Goal: Information Seeking & Learning: Learn about a topic

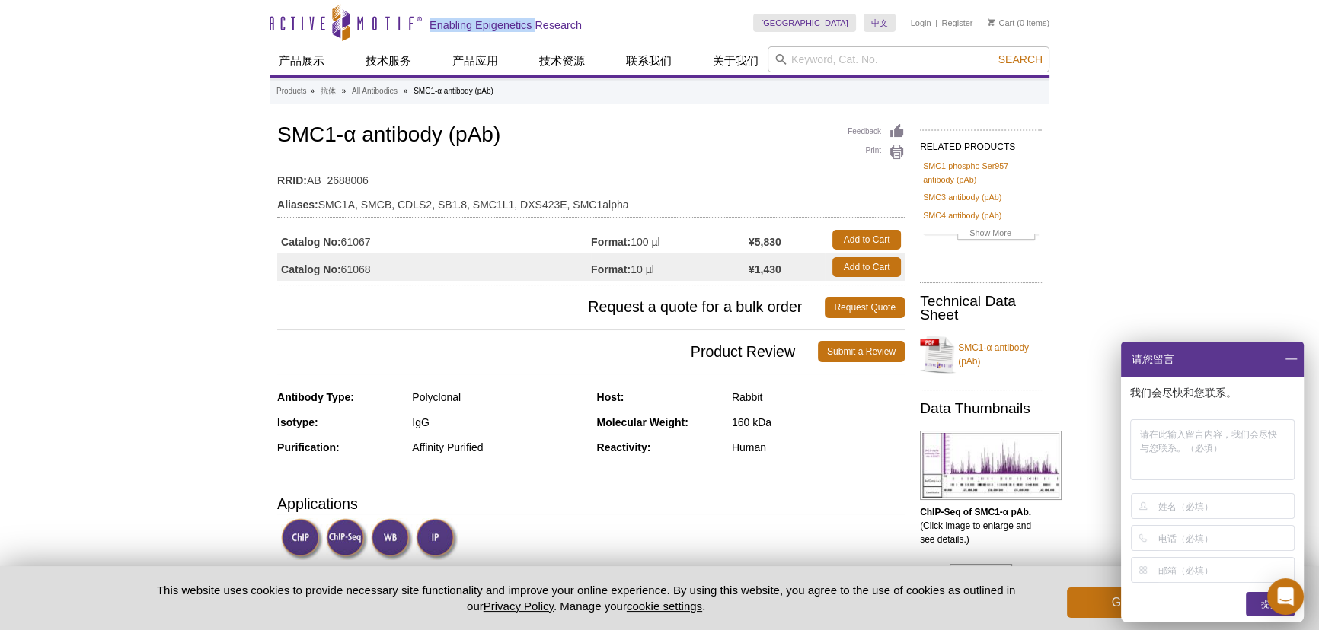
drag, startPoint x: 266, startPoint y: 24, endPoint x: 573, endPoint y: 45, distance: 307.5
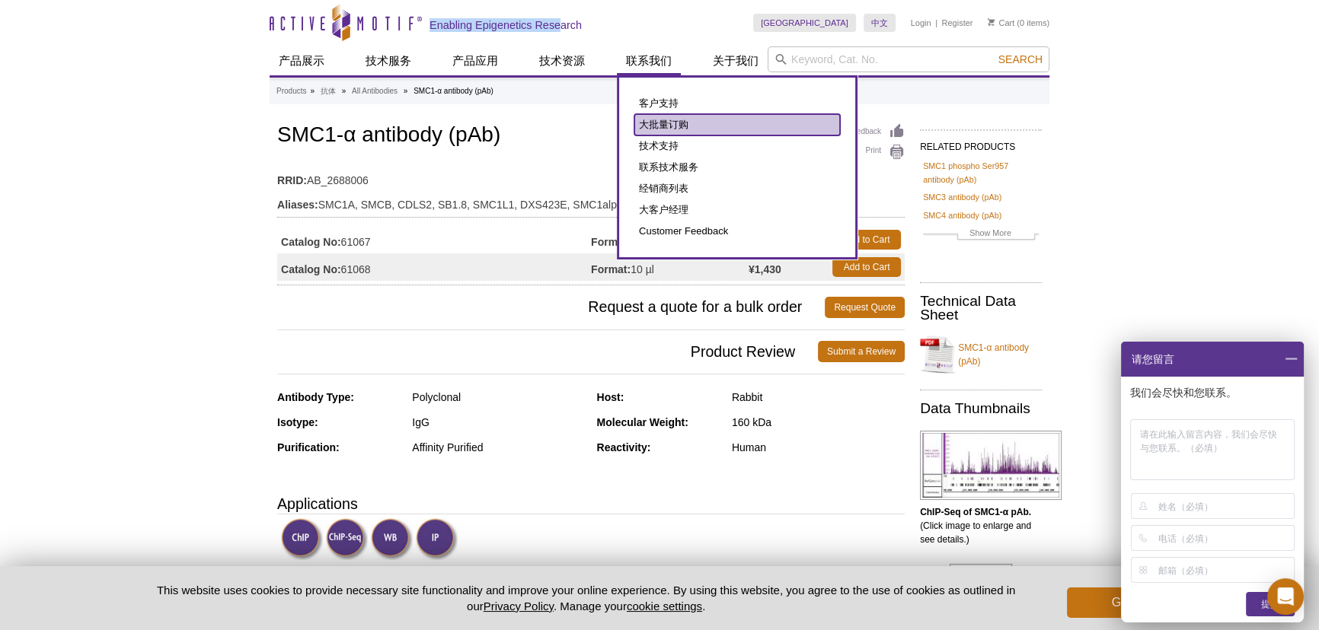
click at [685, 129] on link "大批量订购" at bounding box center [737, 124] width 206 height 21
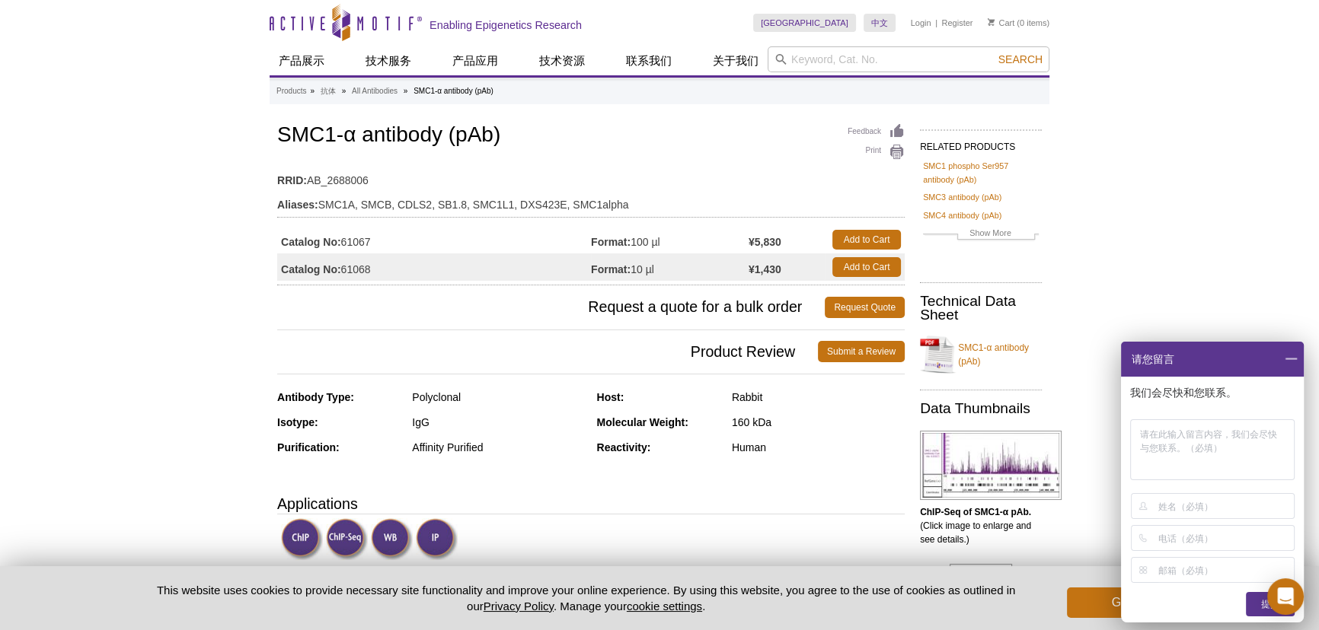
click at [550, 156] on div "Feedback Print SMC1-α antibody (pAb) RRID: AB_2688006 Aliases: SMC1A, SMCB, CDL…" at bounding box center [590, 202] width 627 height 165
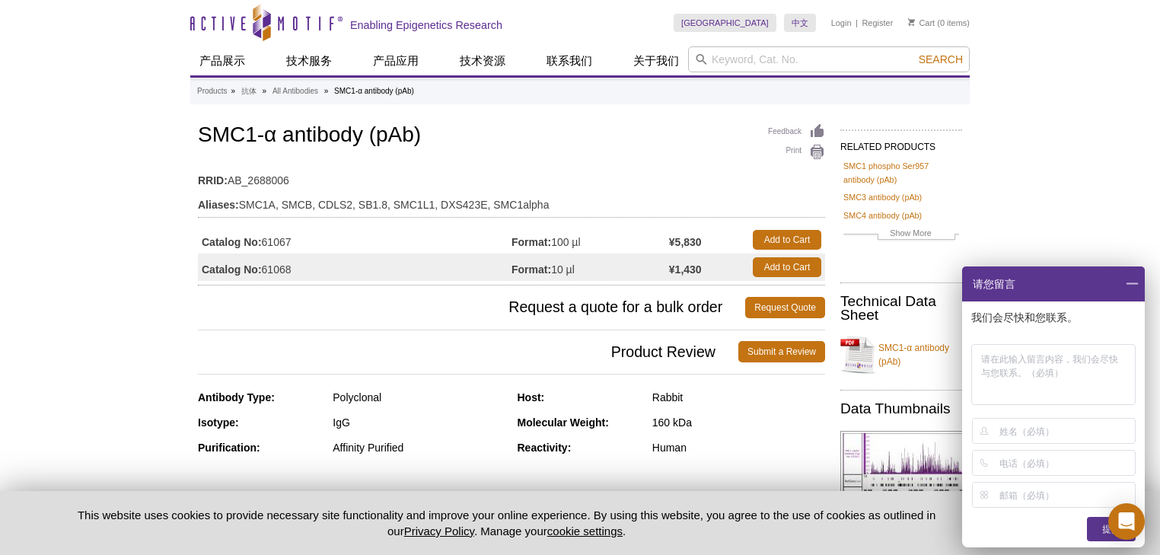
drag, startPoint x: 1136, startPoint y: 281, endPoint x: 386, endPoint y: 388, distance: 757.6
click at [1136, 281] on span at bounding box center [1132, 283] width 26 height 35
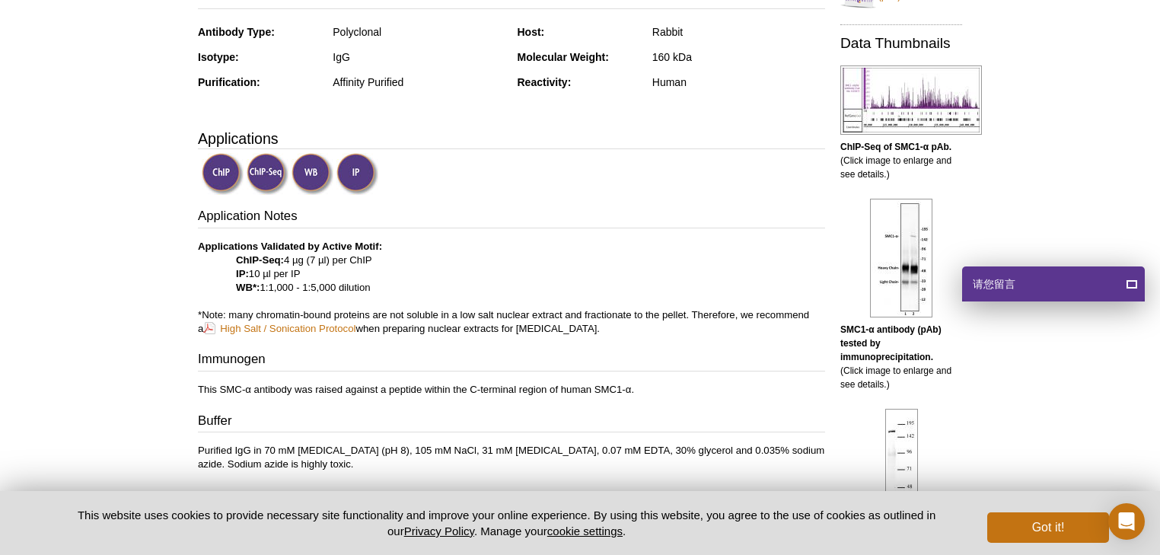
scroll to position [426, 0]
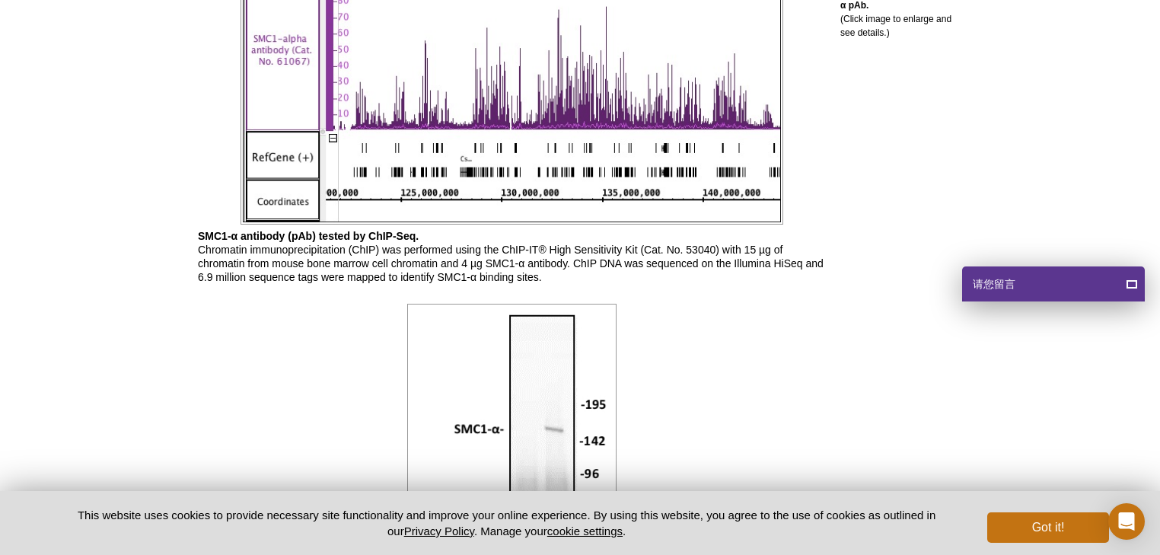
scroll to position [853, 0]
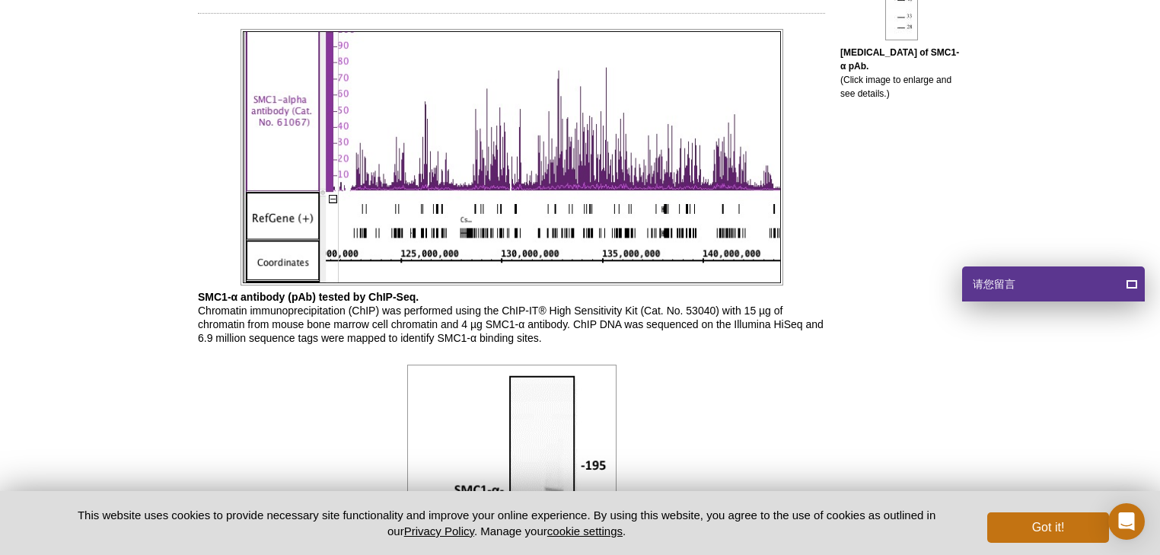
click at [264, 323] on p "SMC1-α antibody (pAb) tested by ChIP-Seq. Chromatin immunoprecipitation (ChIP) …" at bounding box center [511, 317] width 627 height 55
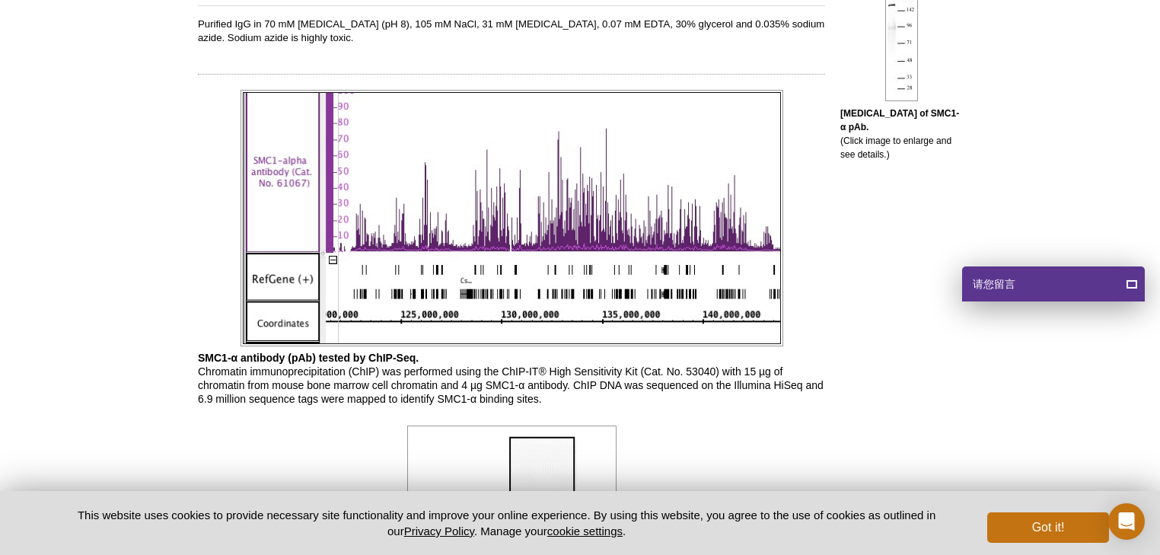
click at [536, 300] on img at bounding box center [512, 218] width 543 height 257
click at [835, 326] on div "RELATED PRODUCTS SMC1 phospho Ser957 antibody (pAb) SMC3 antibody (pAb) SMC4 an…" at bounding box center [897, 417] width 145 height 2178
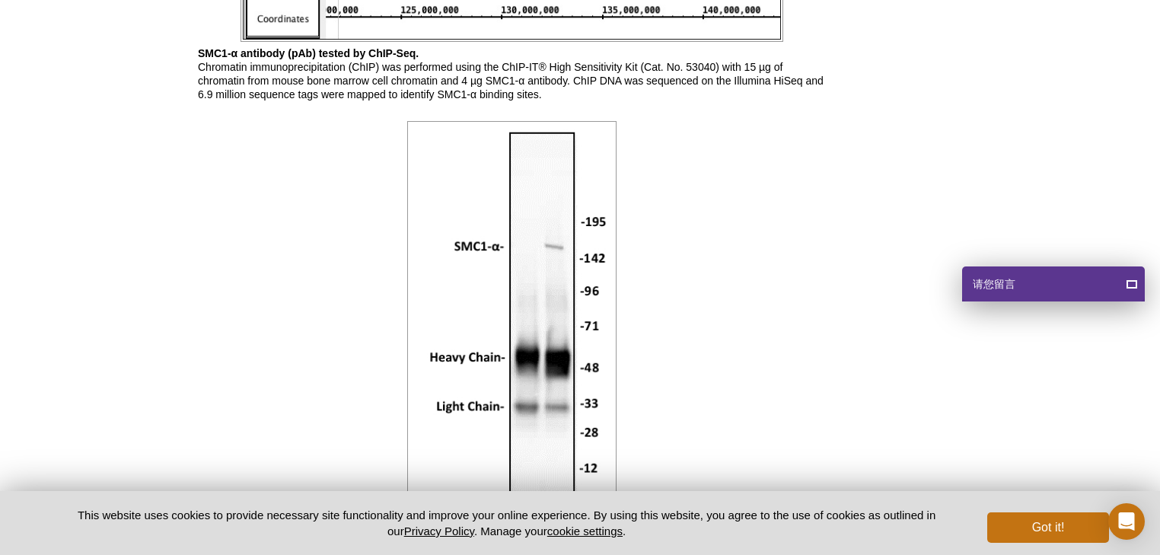
scroll to position [1340, 0]
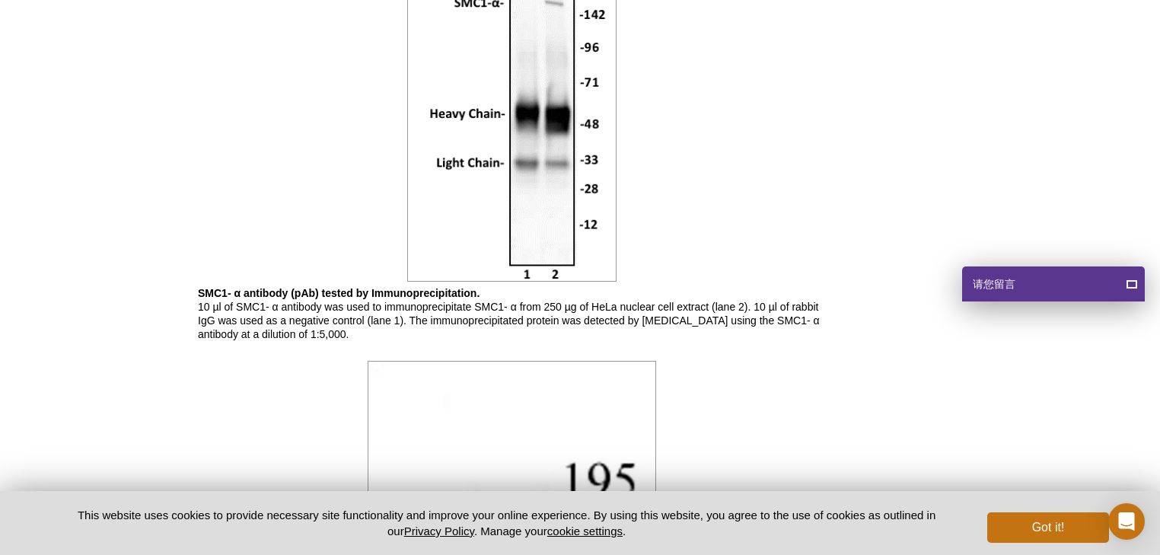
click at [761, 337] on p "SMC1- α antibody (pAb) tested by Immunoprecipitation. 10 µl of SMC1- α antibody…" at bounding box center [511, 313] width 627 height 55
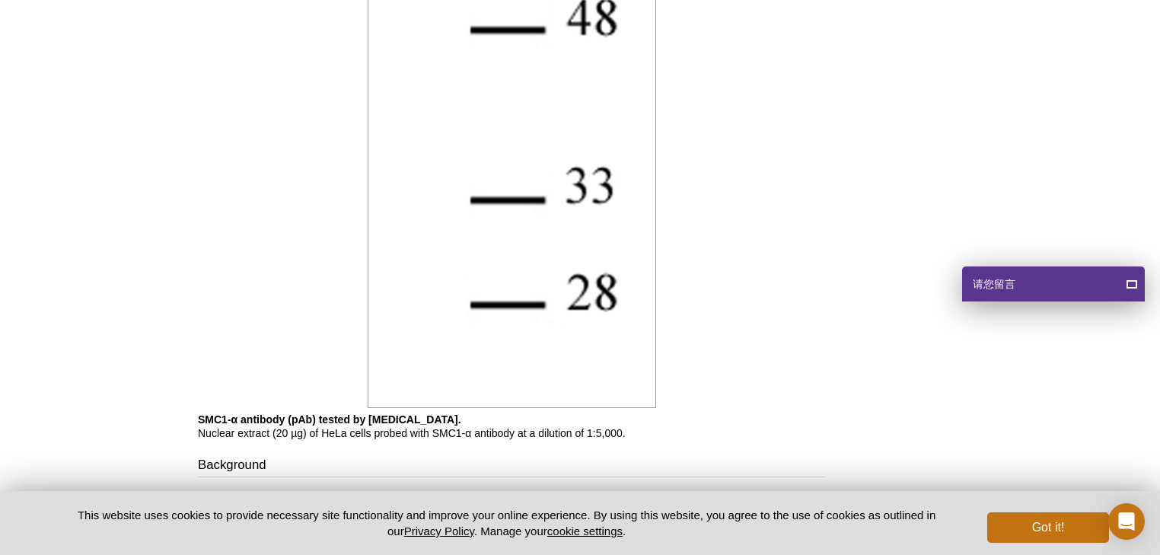
scroll to position [2619, 0]
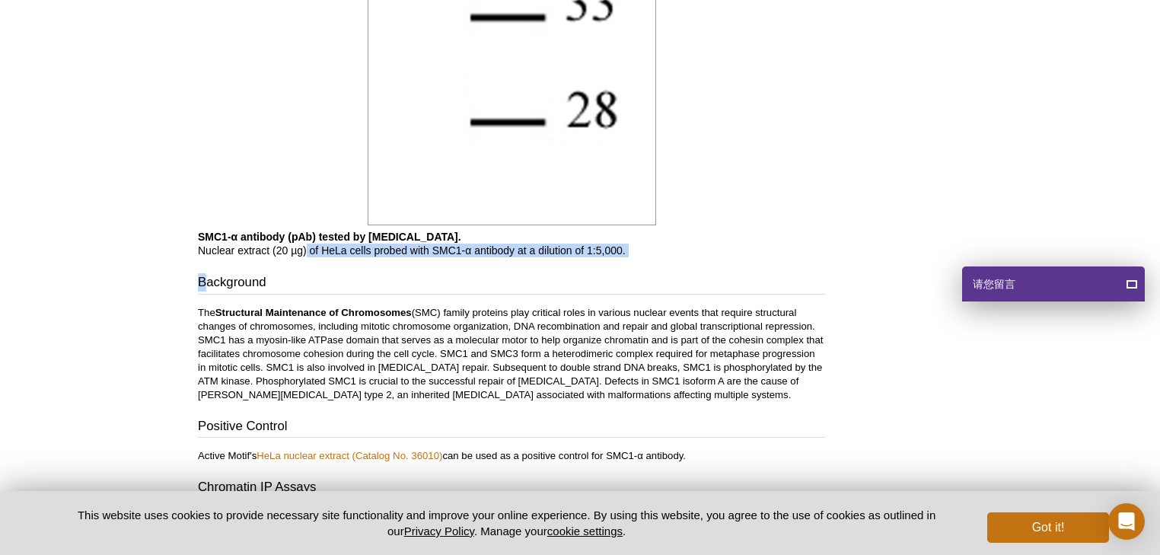
drag, startPoint x: 206, startPoint y: 260, endPoint x: 337, endPoint y: 271, distance: 132.2
click at [433, 302] on div "Background The Structural Maintenance of Chromosomes (SMC) family proteins play…" at bounding box center [511, 368] width 627 height 190
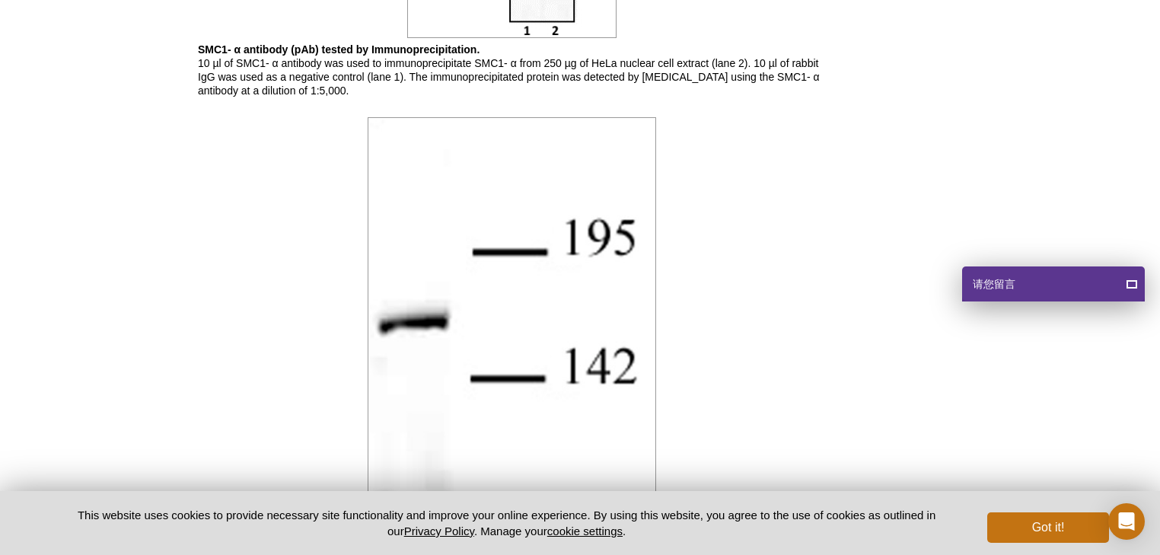
scroll to position [1340, 0]
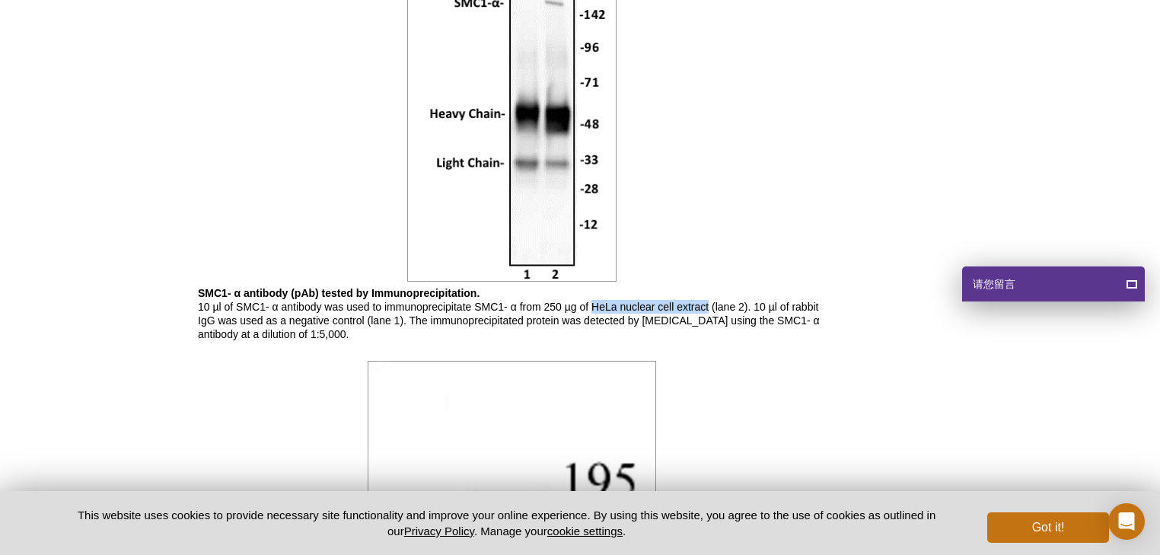
drag, startPoint x: 594, startPoint y: 305, endPoint x: 708, endPoint y: 305, distance: 114.2
click at [708, 305] on p "SMC1- α antibody (pAb) tested by Immunoprecipitation. 10 µl of SMC1- α antibody…" at bounding box center [511, 313] width 627 height 55
click at [388, 311] on p "SMC1- α antibody (pAb) tested by Immunoprecipitation. 10 µl of SMC1- α antibody…" at bounding box center [511, 313] width 627 height 55
drag, startPoint x: 383, startPoint y: 306, endPoint x: 749, endPoint y: 305, distance: 366.2
click at [749, 305] on p "SMC1- α antibody (pAb) tested by Immunoprecipitation. 10 µl of SMC1- α antibody…" at bounding box center [511, 313] width 627 height 55
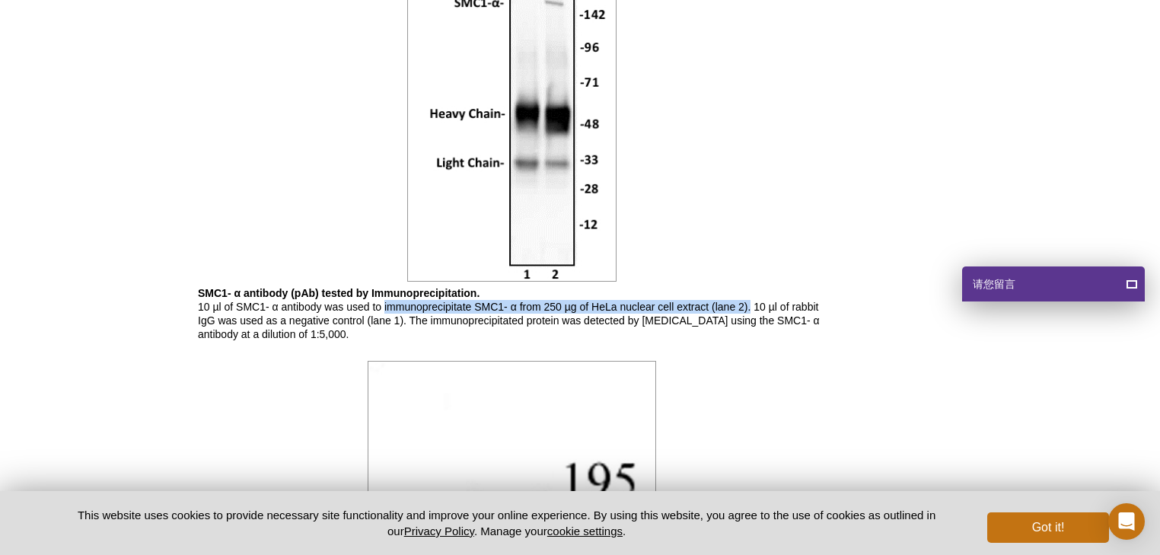
copy p "immunoprecipitate SMC1- α from 250 µg of HeLa nuclear cell extract (lane 2)."
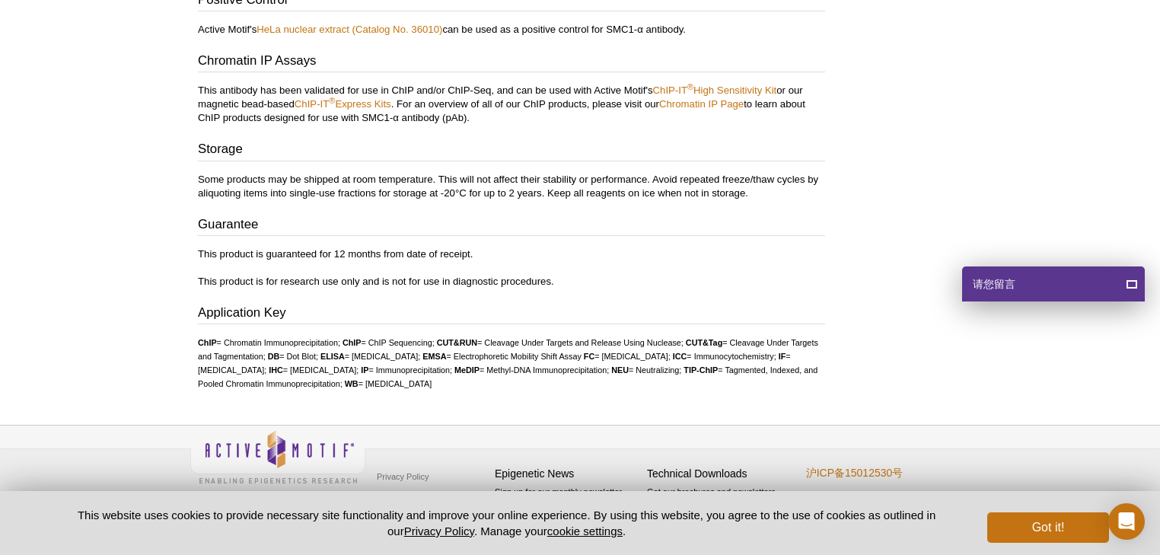
scroll to position [3049, 0]
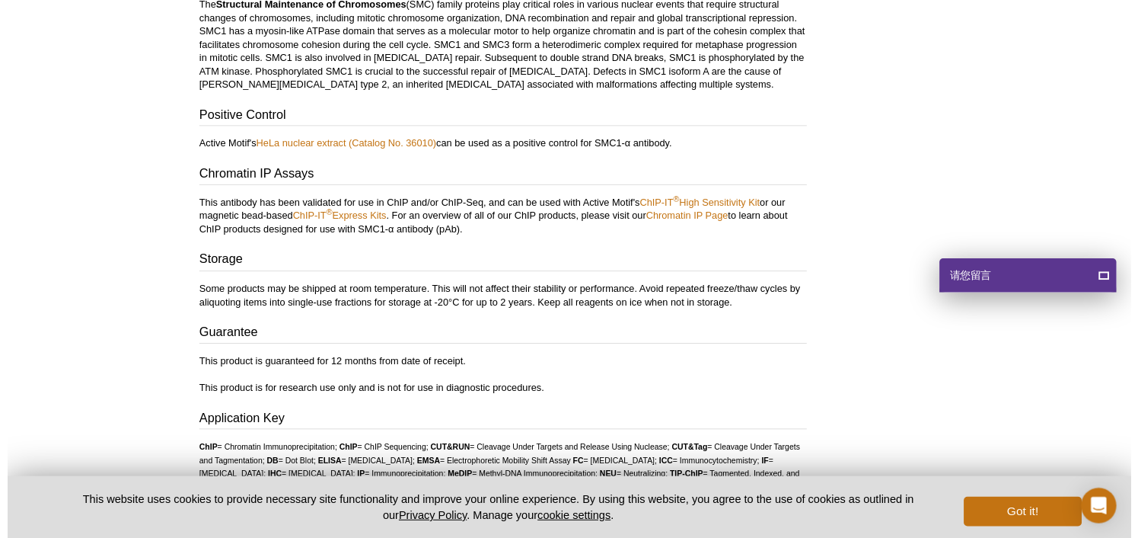
scroll to position [2866, 0]
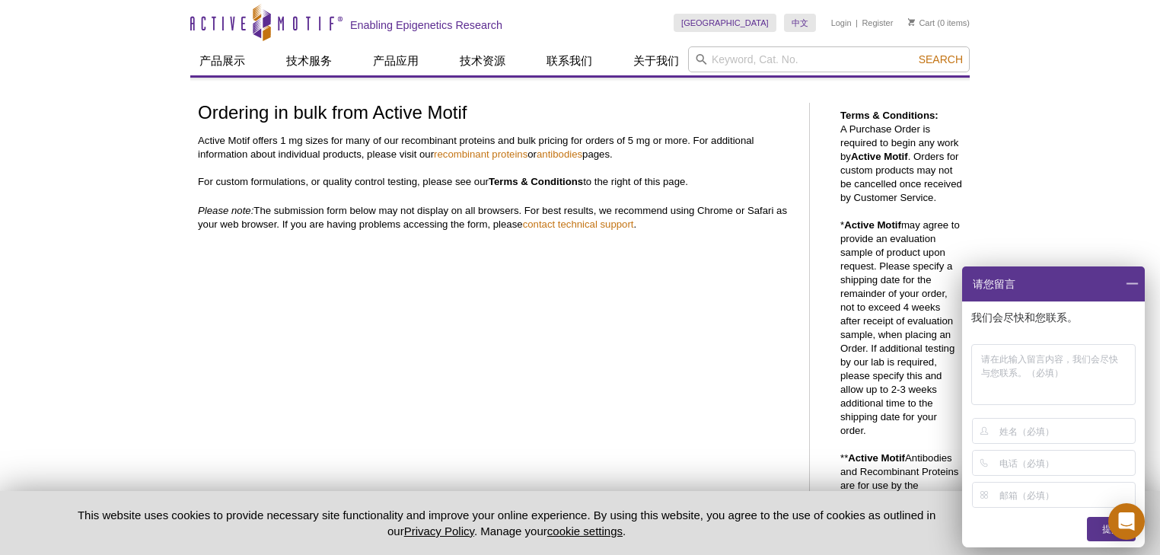
click at [1130, 286] on span at bounding box center [1132, 283] width 26 height 35
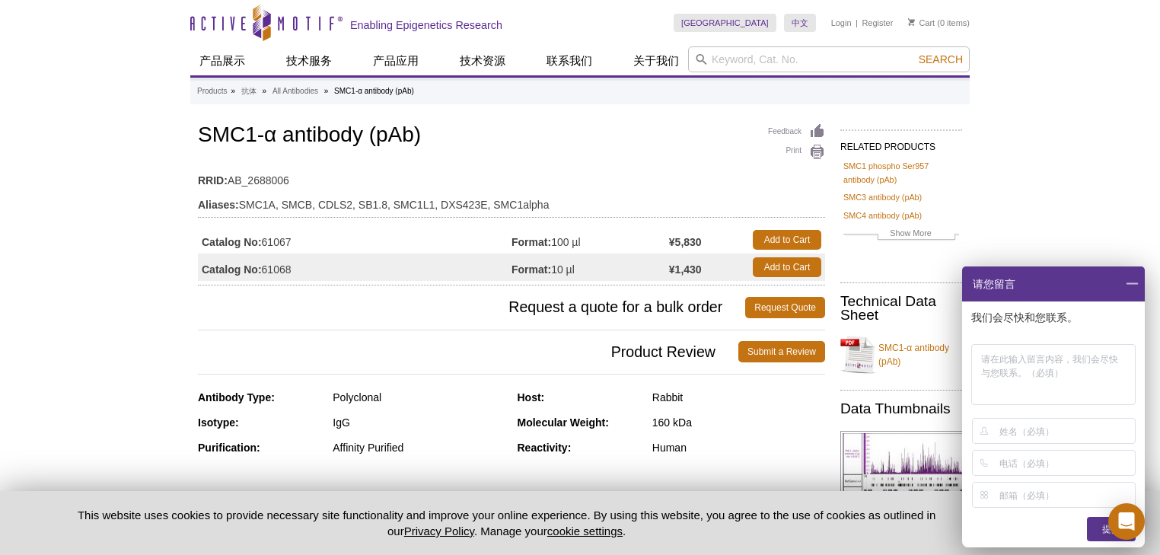
click at [1131, 286] on span at bounding box center [1132, 283] width 26 height 35
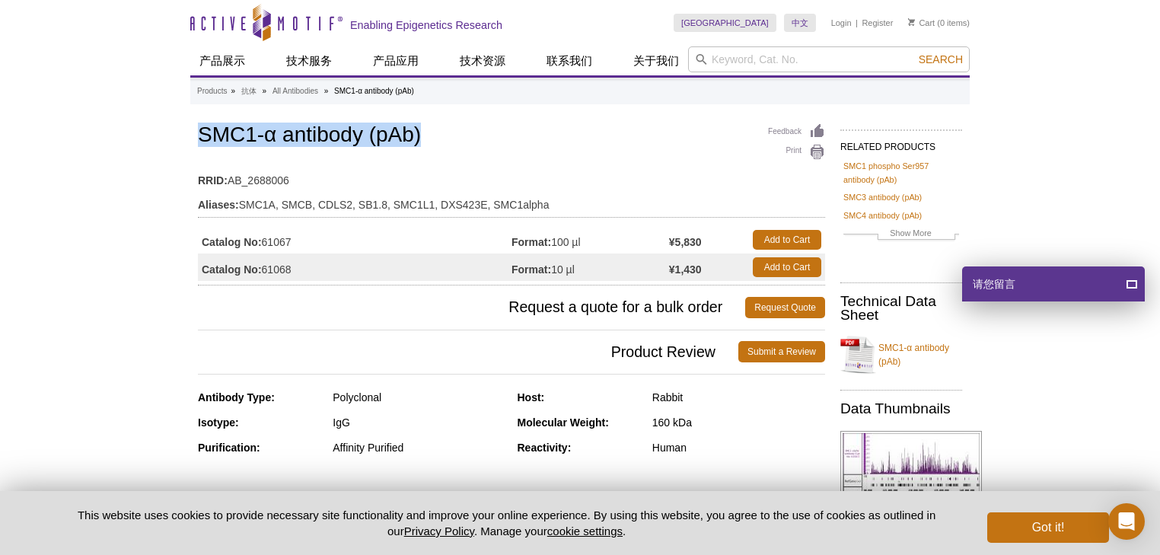
drag, startPoint x: 196, startPoint y: 133, endPoint x: 422, endPoint y: 141, distance: 225.5
copy h1 "SMC1-α antibody (pAb)"
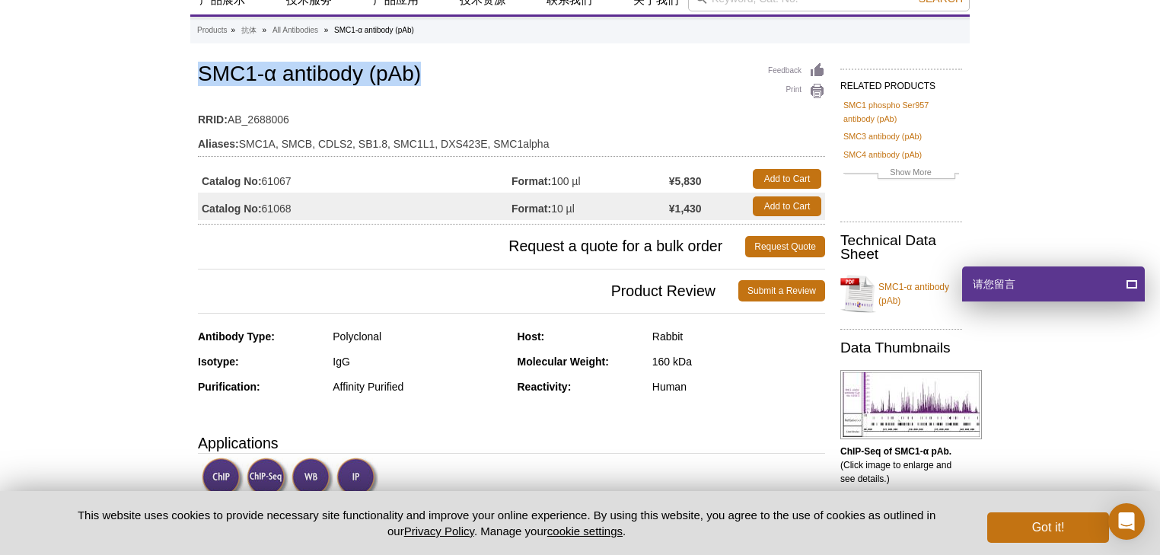
drag, startPoint x: 304, startPoint y: 179, endPoint x: 264, endPoint y: 178, distance: 39.6
click at [264, 178] on td "Catalog No: 61067" at bounding box center [355, 178] width 314 height 27
copy td "61067"
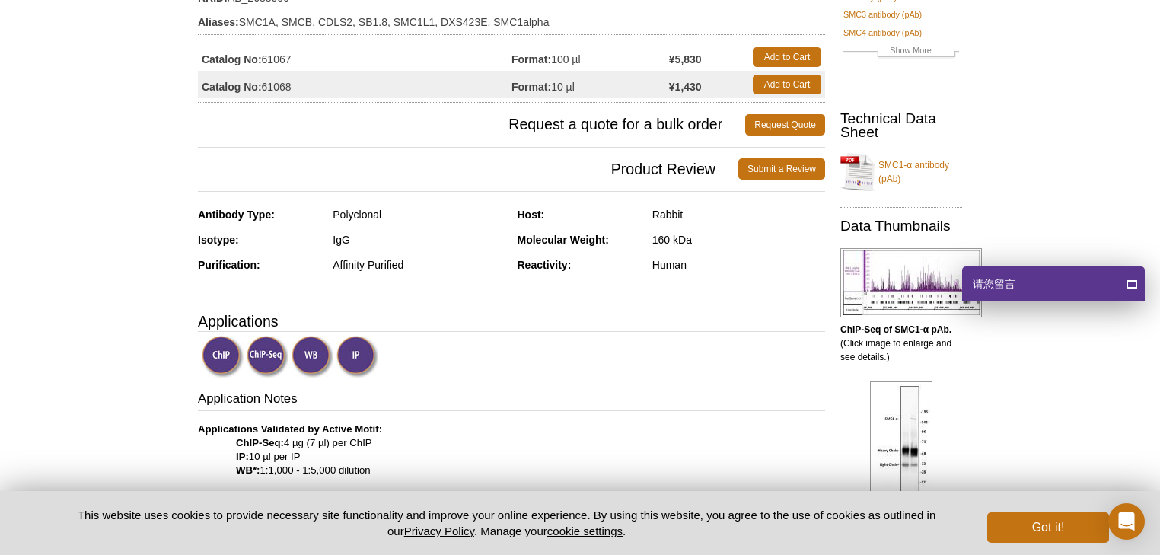
scroll to position [244, 0]
